Goal: Transaction & Acquisition: Purchase product/service

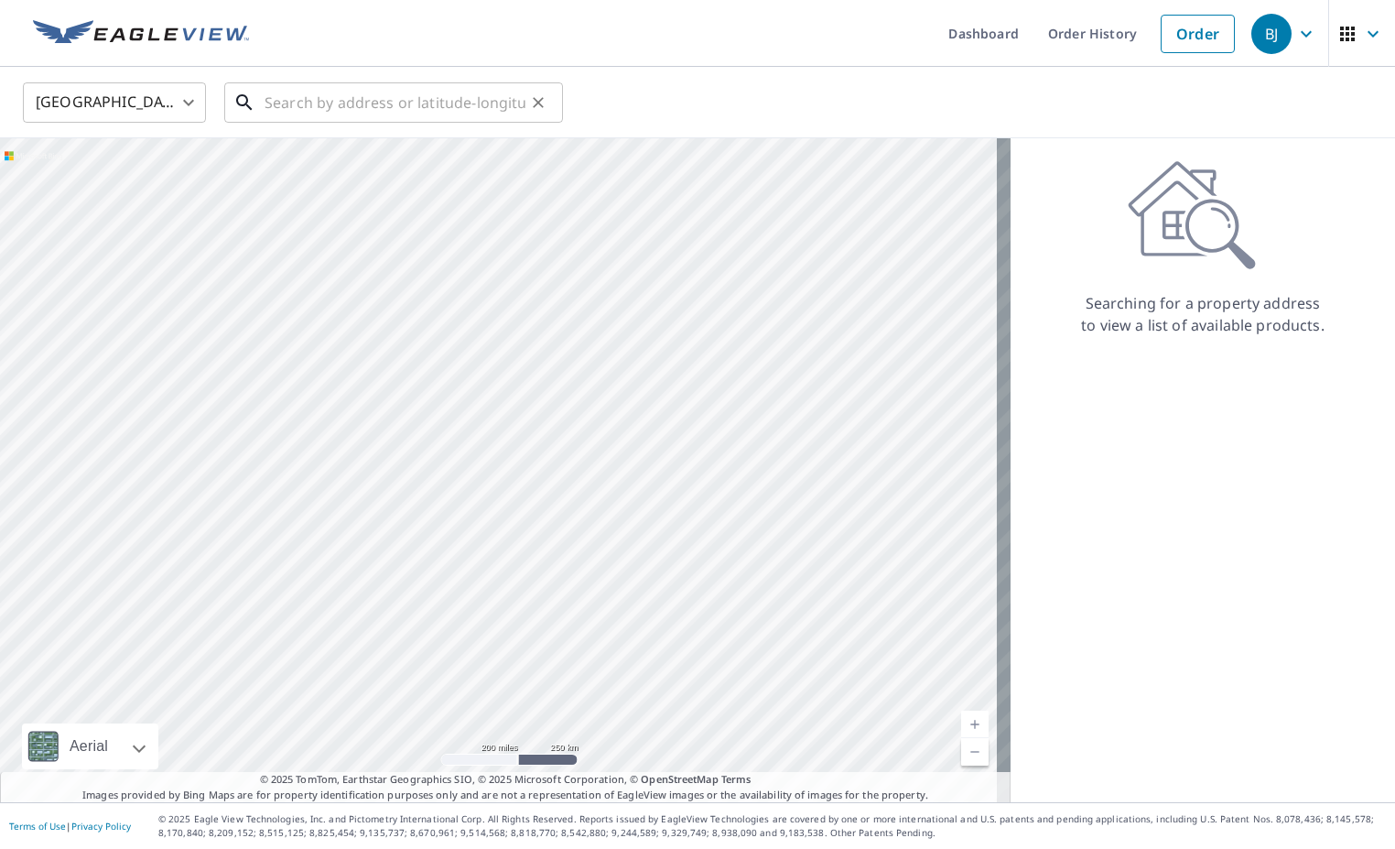
click at [281, 105] on input "text" at bounding box center [395, 102] width 261 height 51
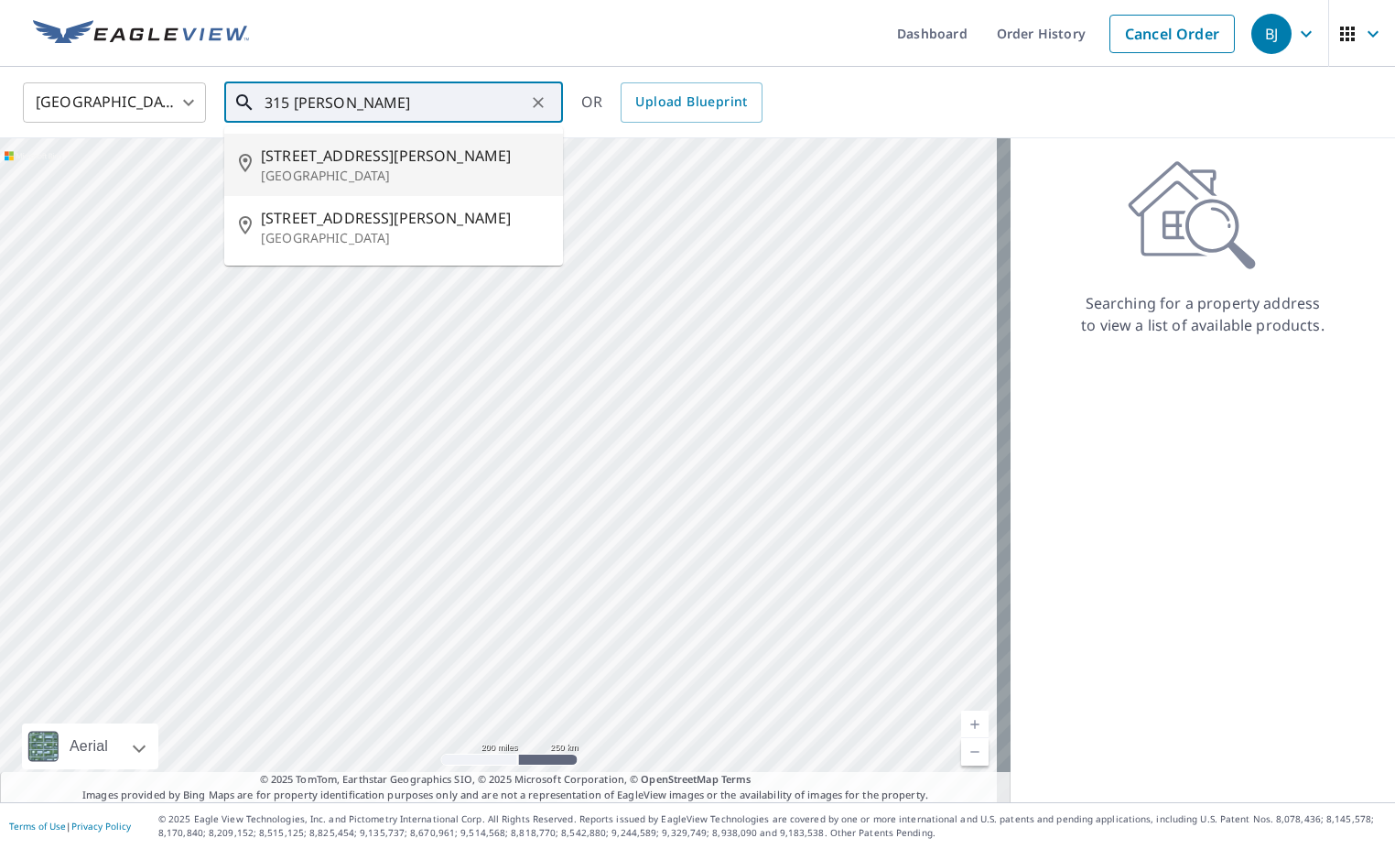
click at [317, 168] on p "[GEOGRAPHIC_DATA]" at bounding box center [405, 176] width 288 height 18
type input "[STREET_ADDRESS][PERSON_NAME]"
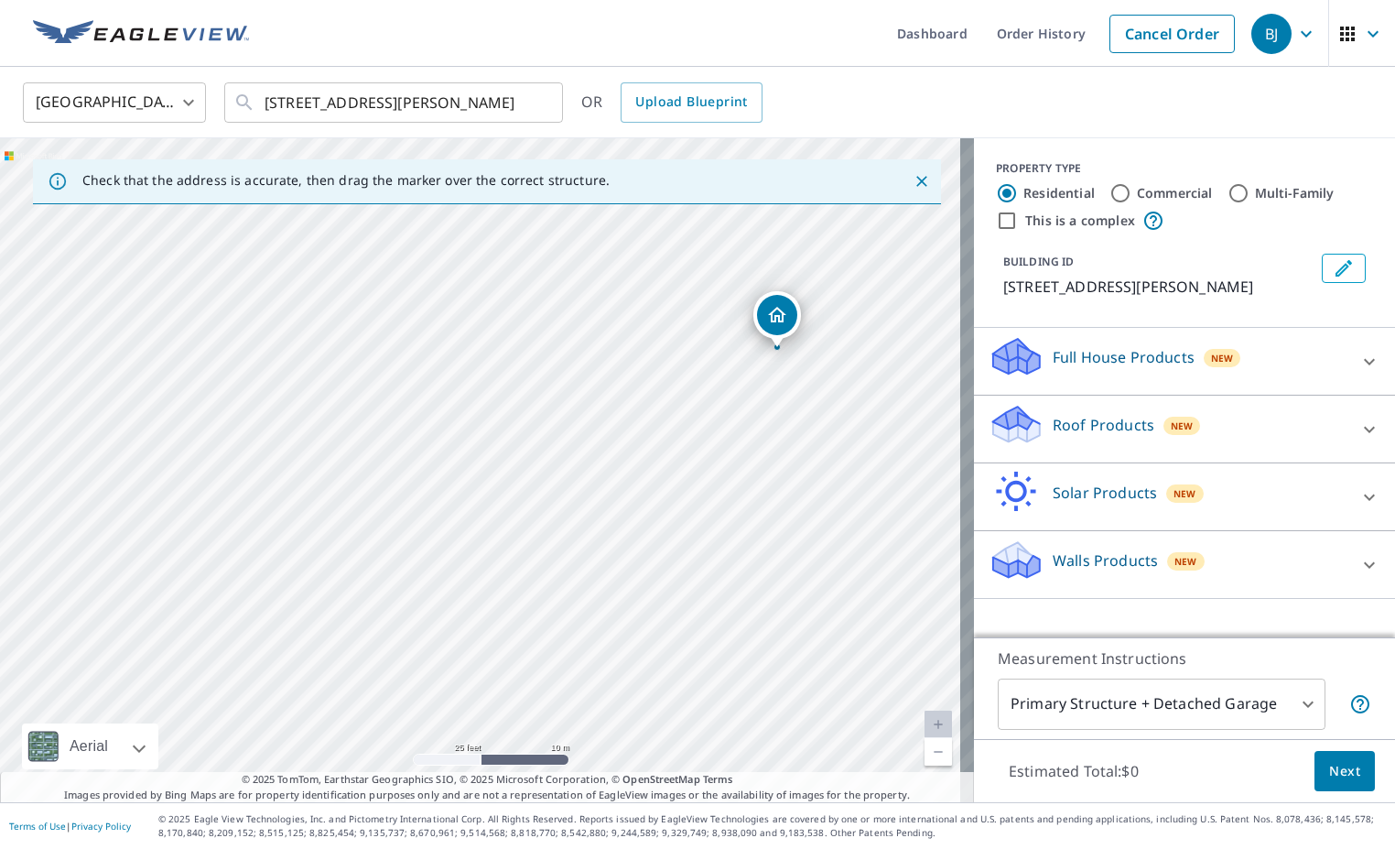
drag, startPoint x: 711, startPoint y: 353, endPoint x: 666, endPoint y: 472, distance: 127.5
click at [666, 472] on div "[STREET_ADDRESS][PERSON_NAME]" at bounding box center [487, 470] width 974 height 664
drag, startPoint x: 734, startPoint y: 401, endPoint x: 662, endPoint y: 471, distance: 100.4
click at [662, 471] on div "[STREET_ADDRESS][PERSON_NAME]" at bounding box center [487, 470] width 974 height 664
click at [1036, 431] on div "Roof Products New" at bounding box center [1168, 429] width 359 height 52
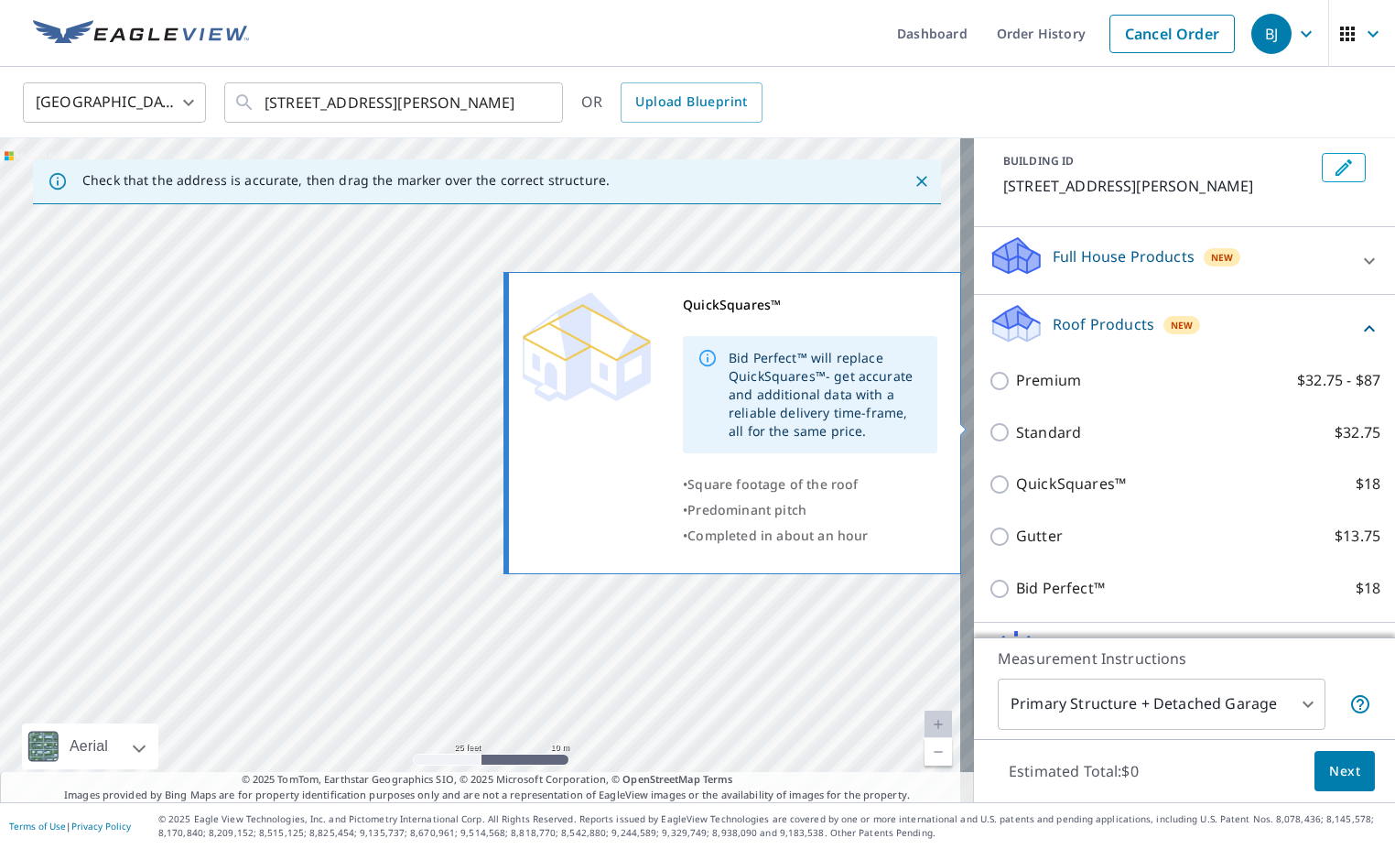
scroll to position [222, 0]
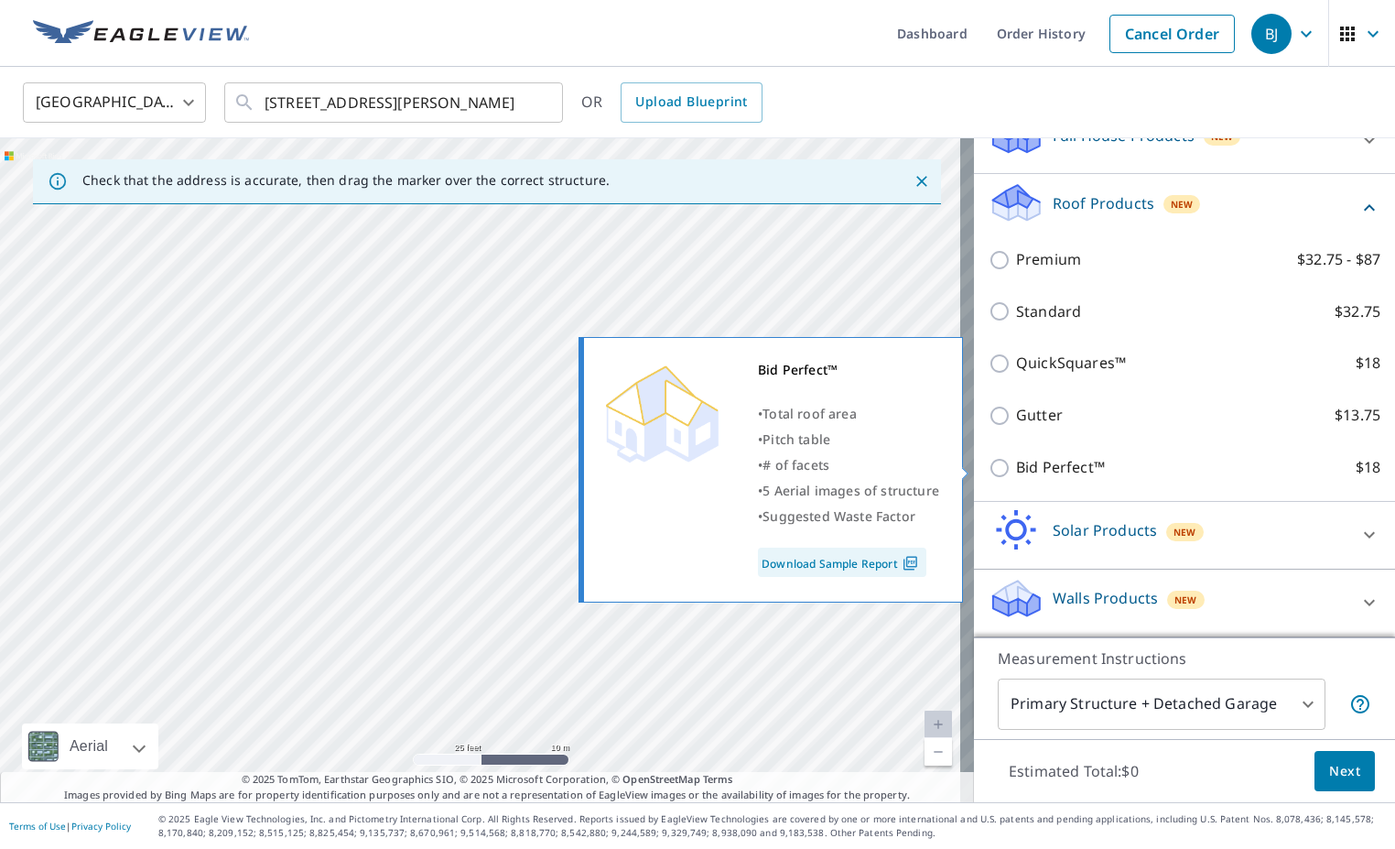
click at [1037, 467] on p "Bid Perfect™" at bounding box center [1060, 467] width 89 height 23
click at [1016, 467] on input "Bid Perfect™ $18" at bounding box center [1002, 468] width 27 height 22
checkbox input "true"
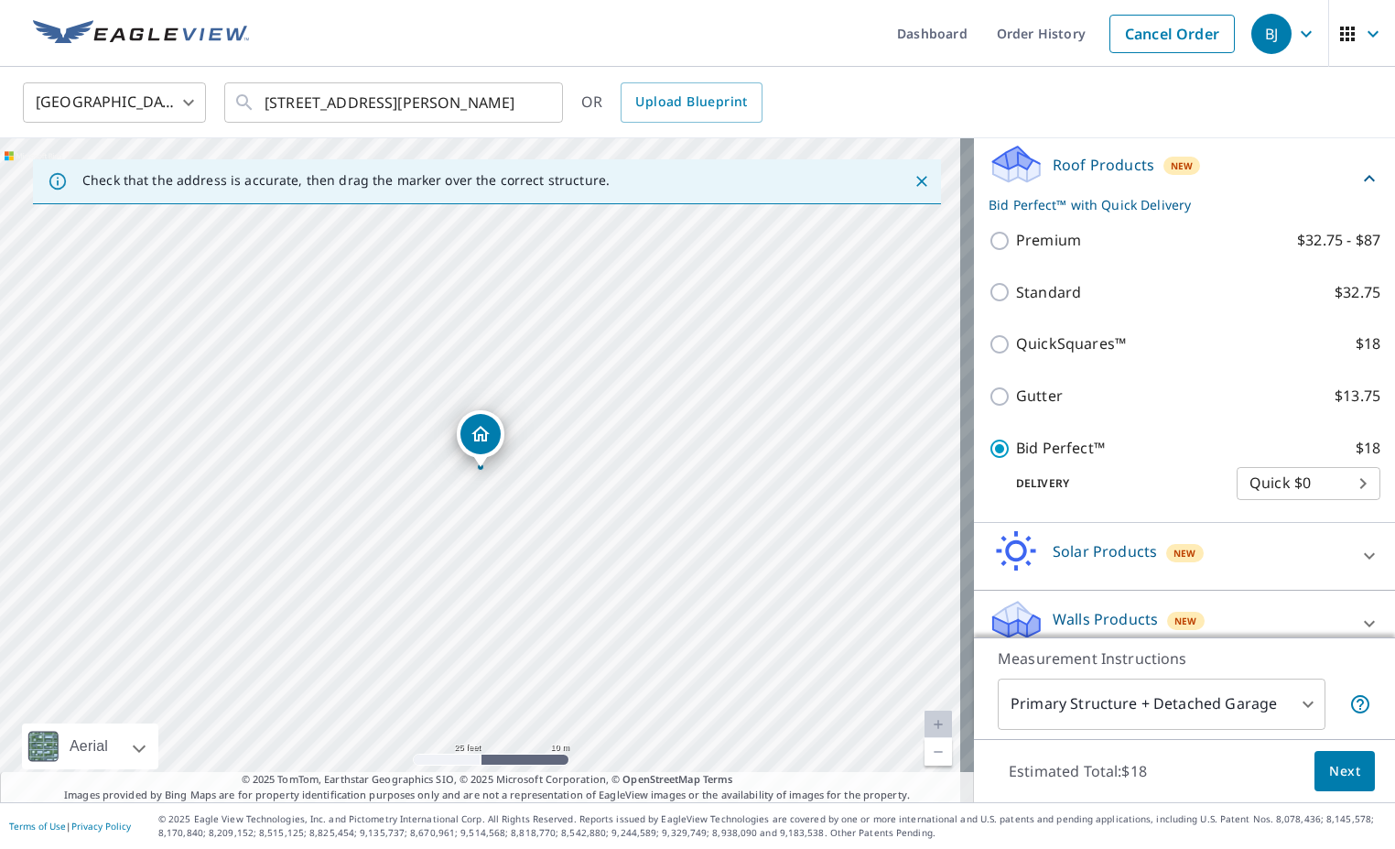
scroll to position [281, 0]
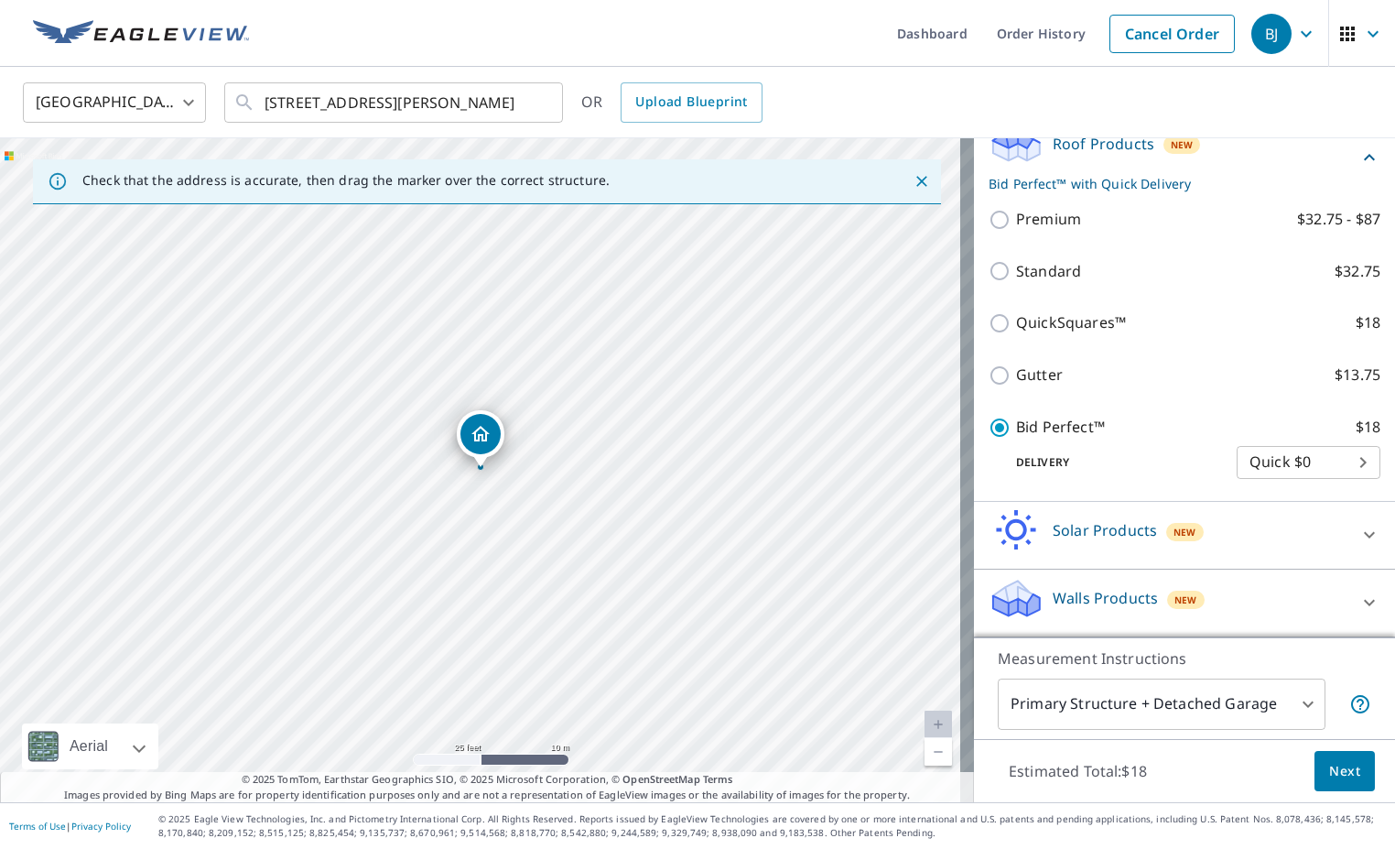
click at [1329, 769] on span "Next" at bounding box center [1344, 771] width 31 height 23
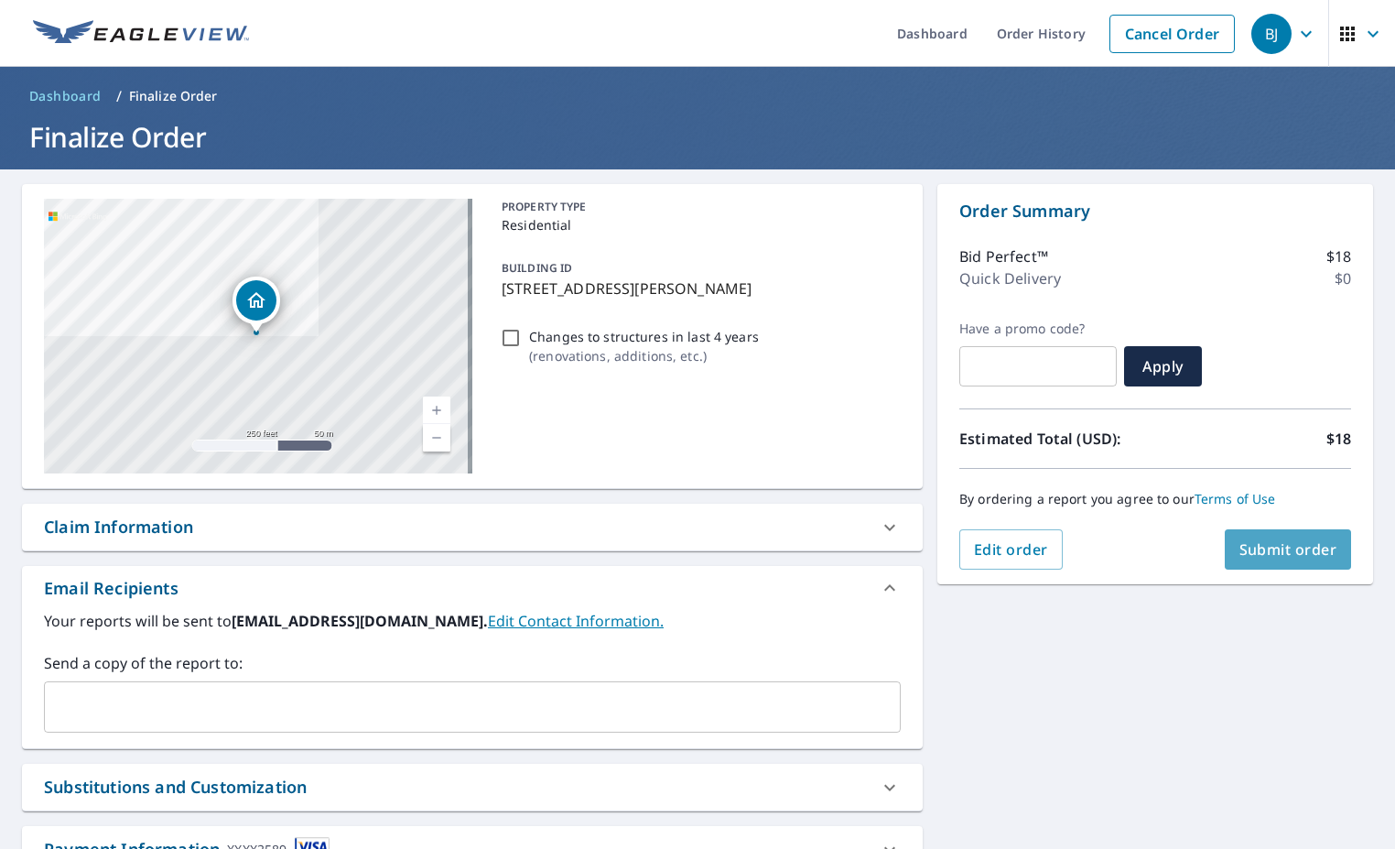
click at [1256, 550] on span "Submit order" at bounding box center [1289, 549] width 98 height 20
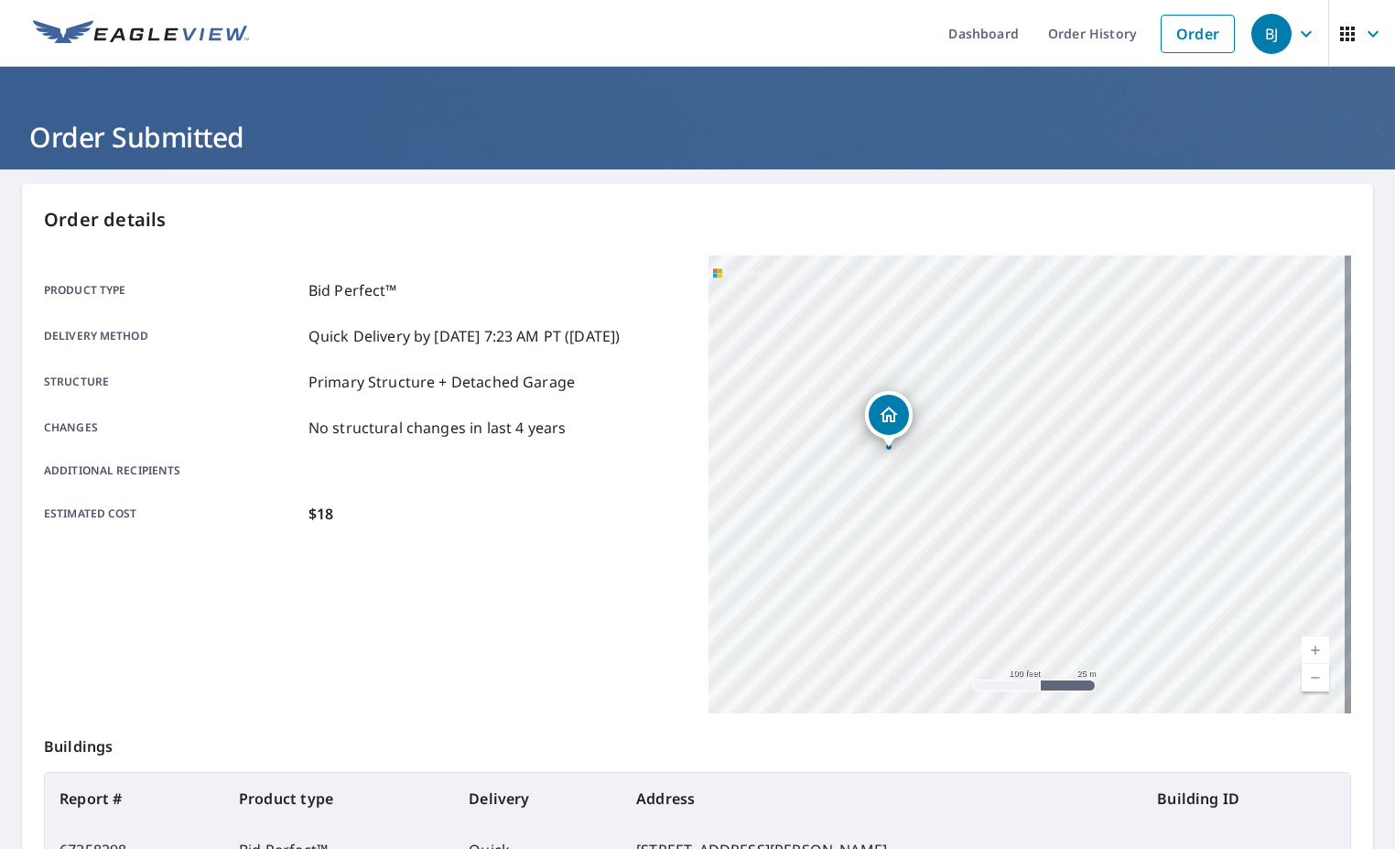
drag, startPoint x: 696, startPoint y: 483, endPoint x: 844, endPoint y: 486, distance: 148.4
click at [844, 486] on div "Product type Bid Perfect™ Delivery method Quick Delivery by [DATE] 7:23 AM PT (…" at bounding box center [698, 484] width 1308 height 458
drag, startPoint x: 810, startPoint y: 492, endPoint x: 811, endPoint y: 576, distance: 84.2
click at [811, 576] on div "[STREET_ADDRESS][PERSON_NAME]" at bounding box center [1030, 484] width 643 height 458
